Goal: Information Seeking & Learning: Learn about a topic

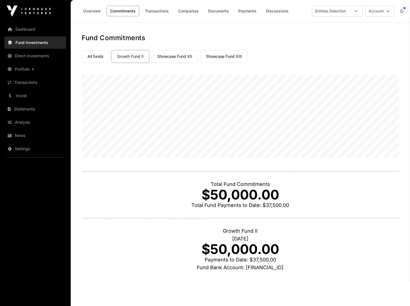
click at [90, 58] on link "All funds" at bounding box center [95, 56] width 27 height 13
click at [42, 67] on link "Portfolio" at bounding box center [35, 69] width 62 height 12
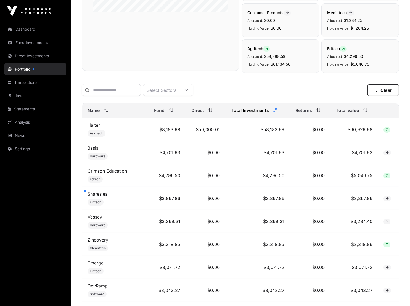
scroll to position [166, 0]
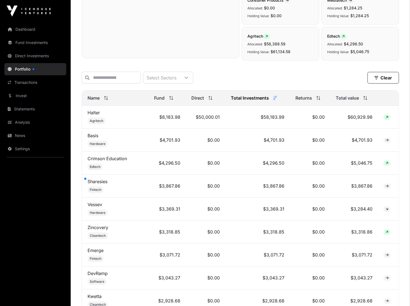
click at [86, 180] on td "Sharesies Fintech" at bounding box center [115, 185] width 67 height 23
click at [86, 180] on div at bounding box center [85, 178] width 2 height 2
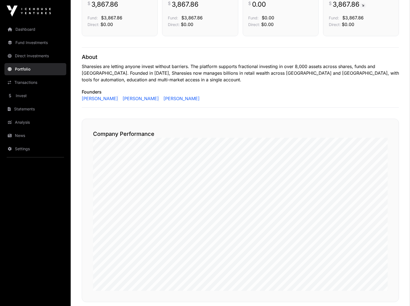
scroll to position [221, 0]
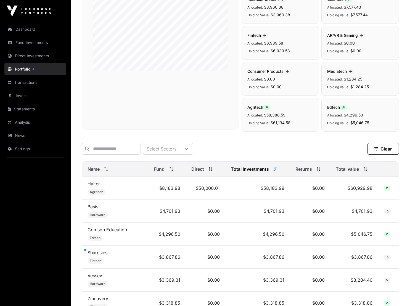
scroll to position [160, 0]
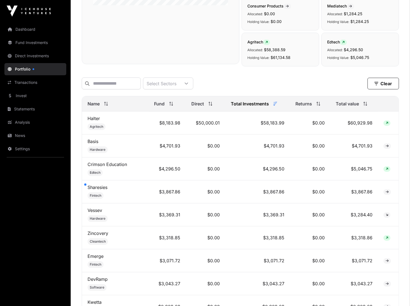
click at [358, 107] on span "Total value" at bounding box center [347, 103] width 23 height 7
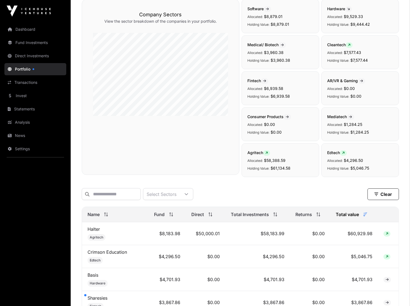
scroll to position [0, 0]
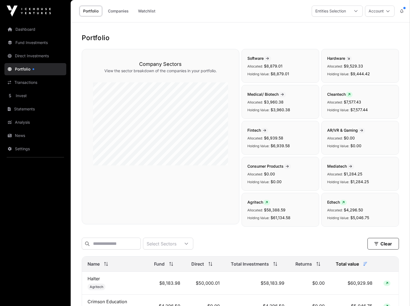
click at [358, 98] on div "Cleantech Allocated: $7,577.43 Holding Value: $7,577.44" at bounding box center [361, 102] width 78 height 34
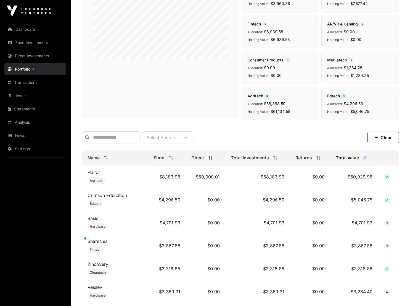
scroll to position [105, 0]
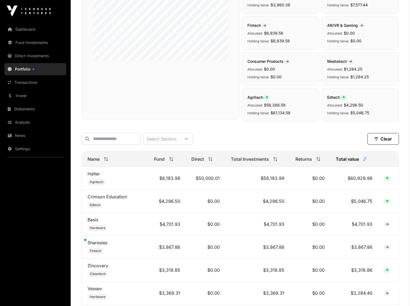
click at [22, 121] on link "Analysis" at bounding box center [35, 122] width 62 height 12
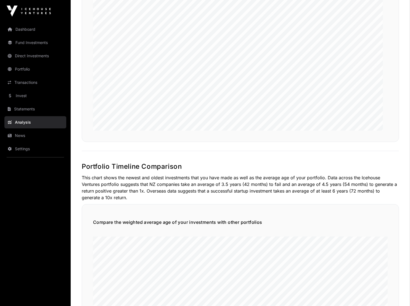
scroll to position [414, 0]
